Goal: Share content: Share content

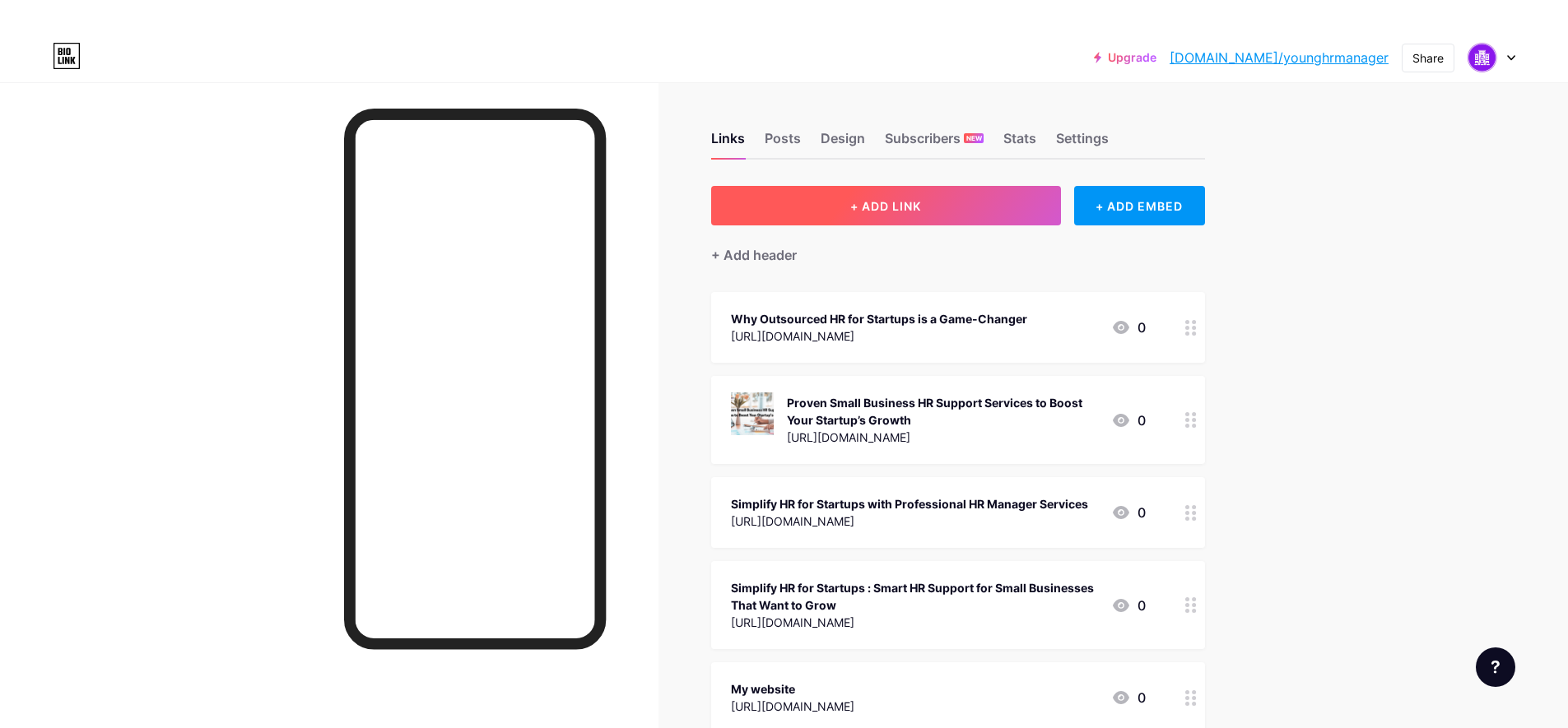
click at [1000, 204] on button "+ ADD LINK" at bounding box center [886, 205] width 349 height 39
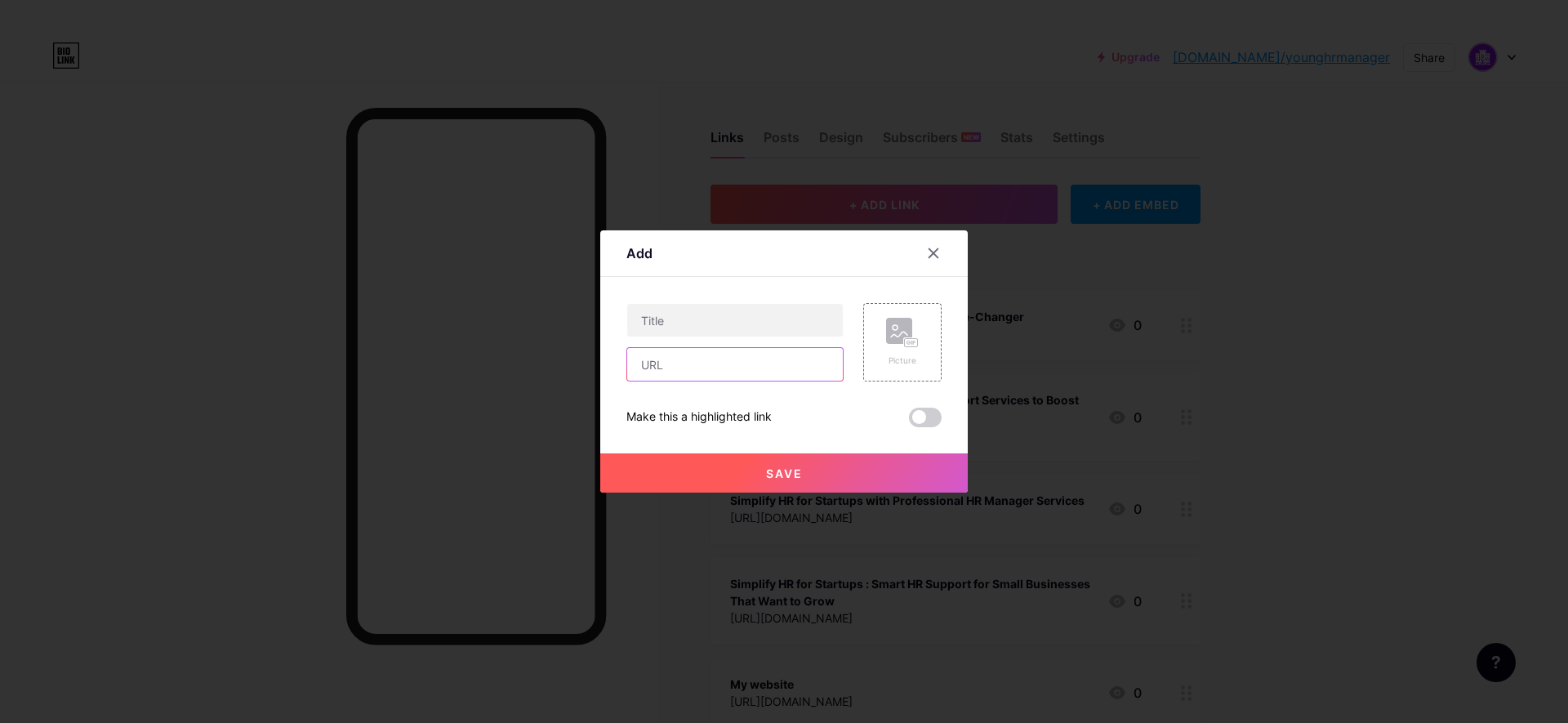
click at [704, 362] on input "text" at bounding box center [734, 364] width 216 height 33
paste input "[URL][DOMAIN_NAME]"
type input "[URL][DOMAIN_NAME]"
click at [800, 434] on div "Save" at bounding box center [784, 460] width 368 height 66
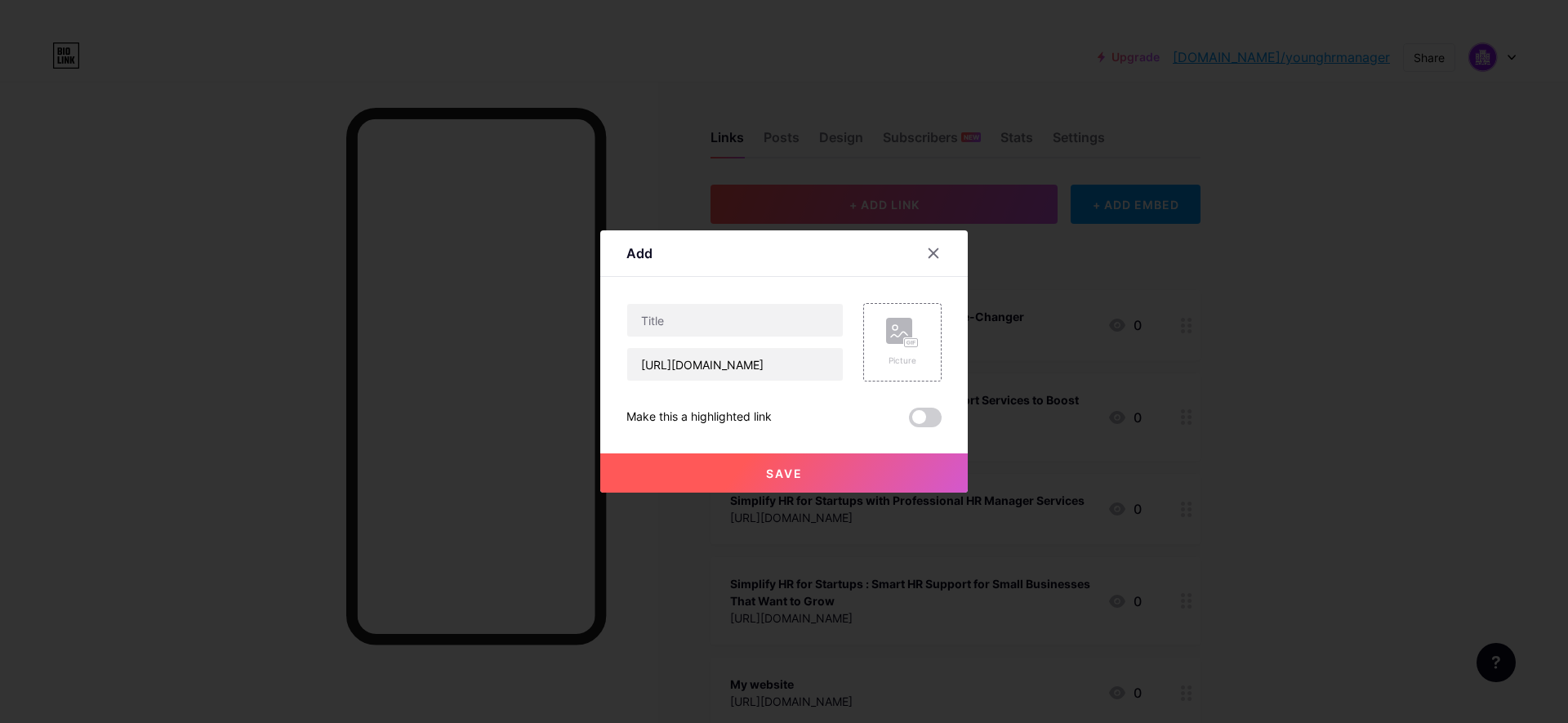
scroll to position [0, 0]
click at [709, 311] on input "text" at bounding box center [734, 321] width 216 height 33
paste input "Why Small Business HR Support Is Essential for Growth and Compliance"
type input "Why Small Business HR Support Is Essential for Growth and Compliance"
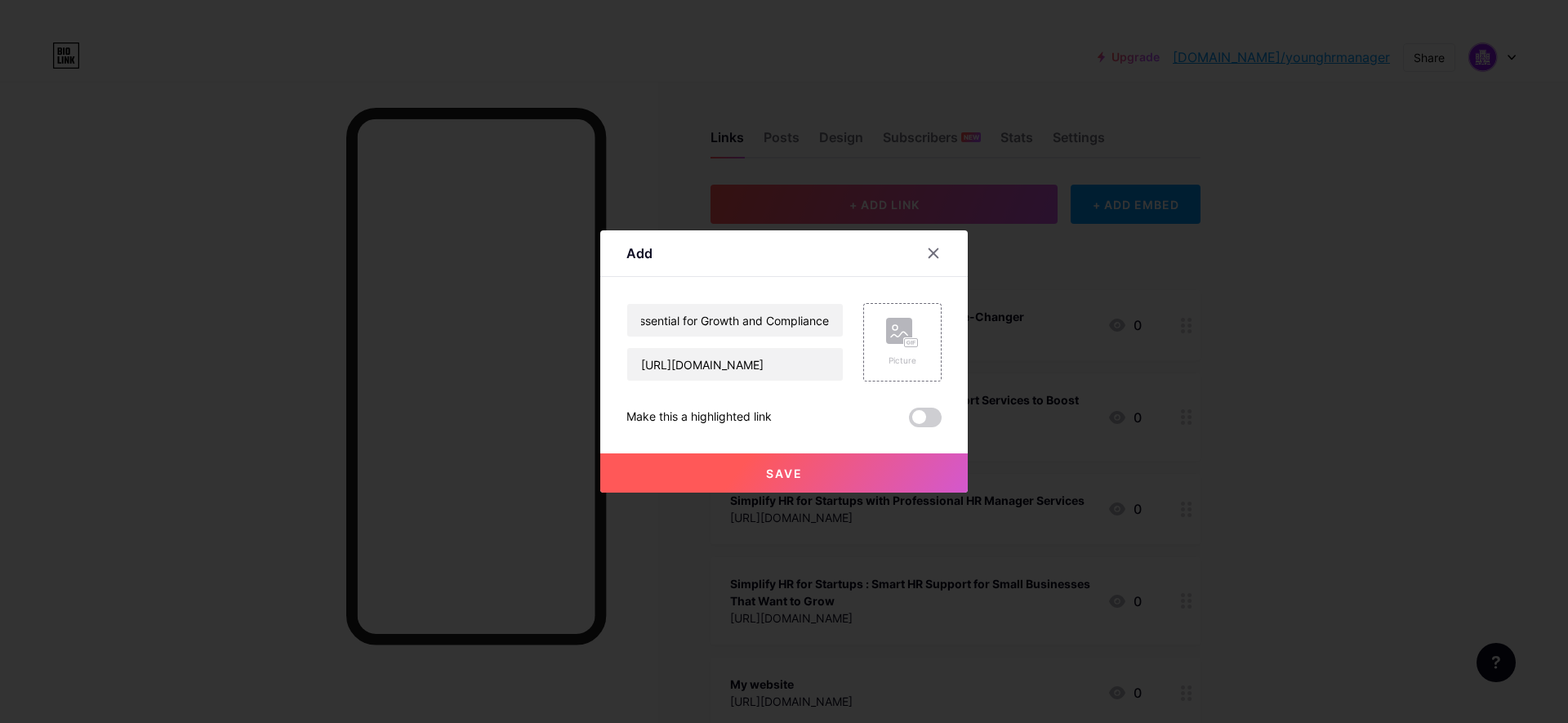
click at [775, 483] on button "Save" at bounding box center [784, 473] width 368 height 39
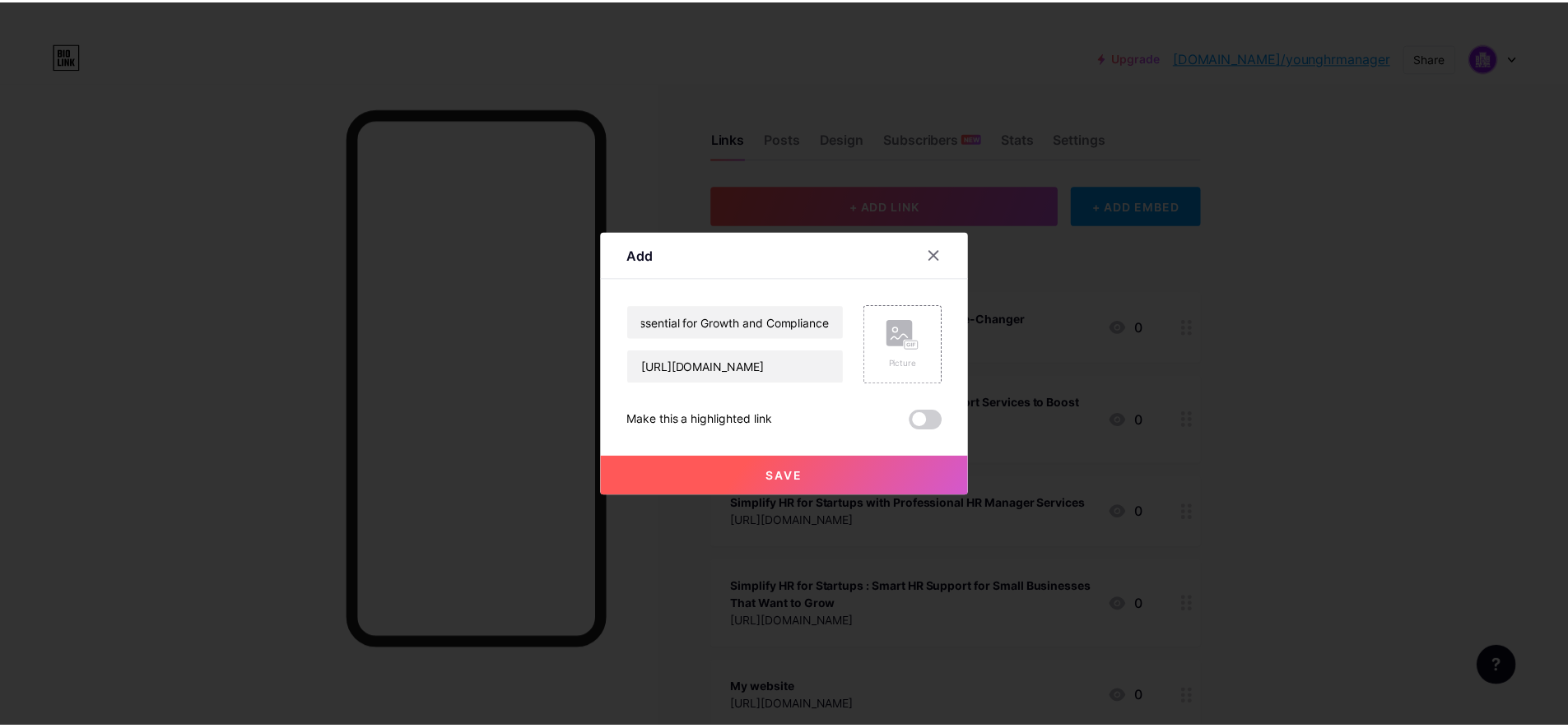
scroll to position [0, 0]
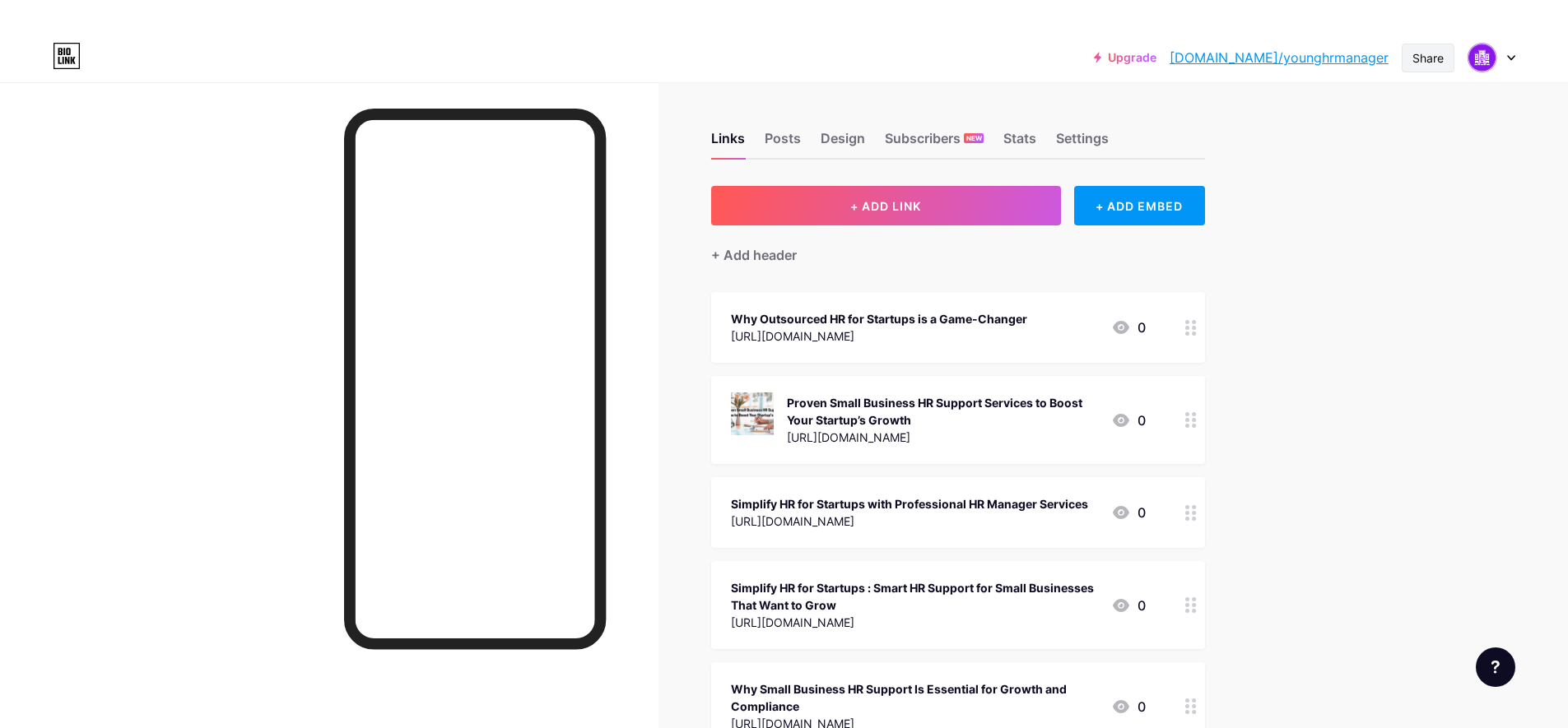
click at [1424, 56] on div "Share" at bounding box center [1428, 58] width 31 height 17
click at [1307, 117] on div "Copy link" at bounding box center [1291, 118] width 61 height 20
